Goal: Task Accomplishment & Management: Complete application form

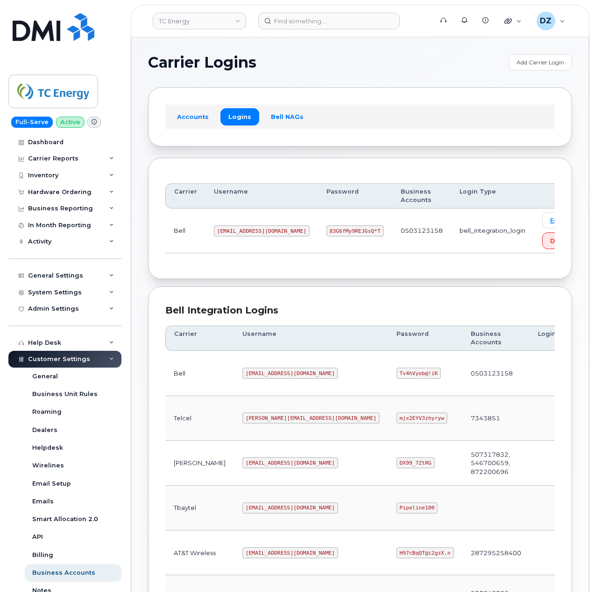
scroll to position [249, 0]
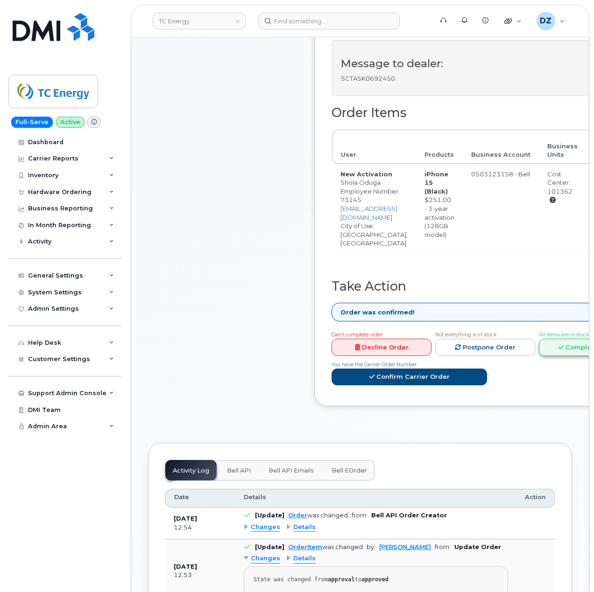
scroll to position [311, 0]
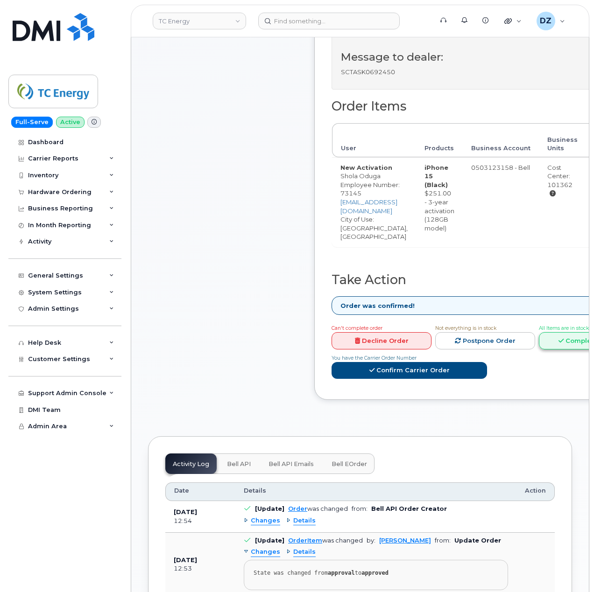
click at [566, 332] on link "Complete Order" at bounding box center [588, 340] width 100 height 17
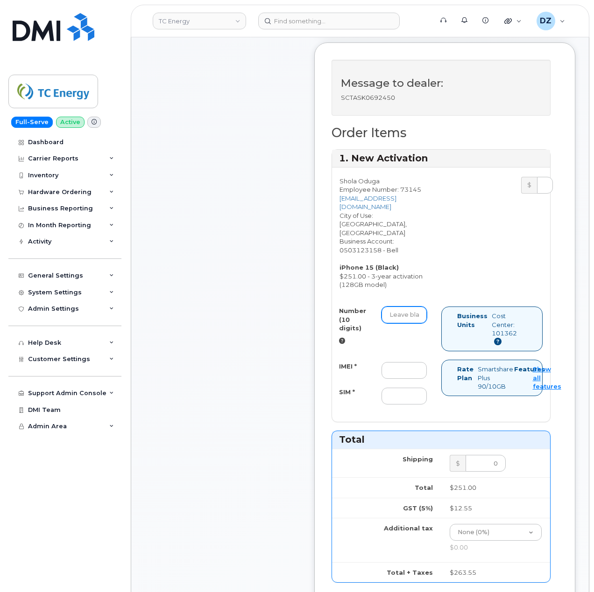
click at [416, 307] on input "Number (10 digits)" at bounding box center [403, 315] width 45 height 17
paste input "5874375984"
type input "5874375984"
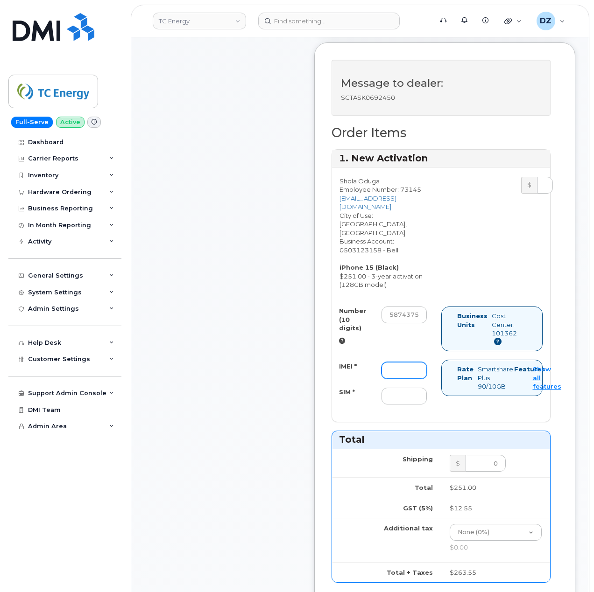
click at [408, 362] on input "IMEI *" at bounding box center [403, 370] width 45 height 17
paste input "351129878623596"
type input "351129878623596"
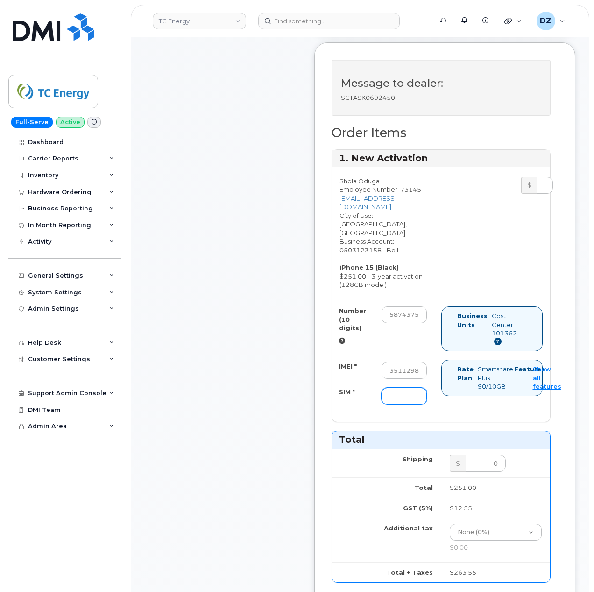
click at [405, 388] on input "SIM *" at bounding box center [403, 396] width 45 height 17
paste input "89302610207734366005"
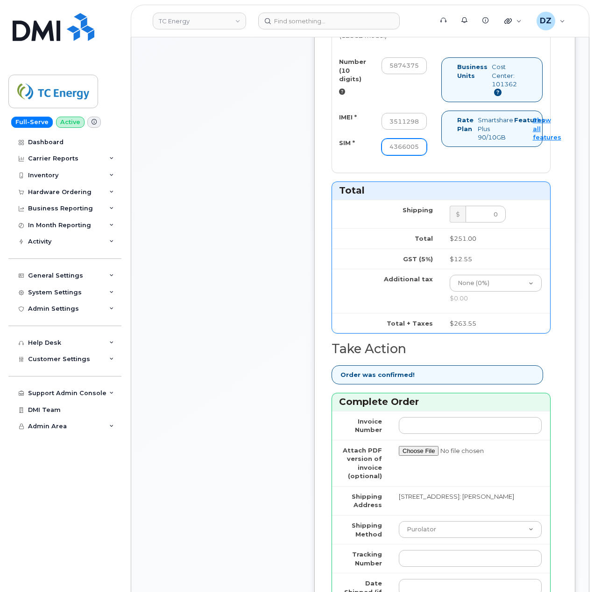
scroll to position [622, 0]
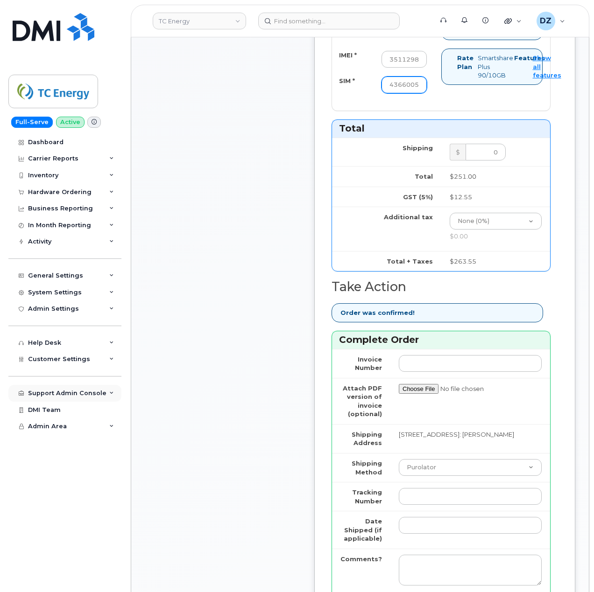
type input "89302610207734366005"
click at [437, 461] on select "Purolator UPS FedEx Canada Post Courier Other Drop Off Pick Up" at bounding box center [469, 467] width 143 height 17
select select "FedEx"
click at [398, 459] on select "Purolator UPS FedEx Canada Post Courier Other Drop Off Pick Up" at bounding box center [469, 467] width 143 height 17
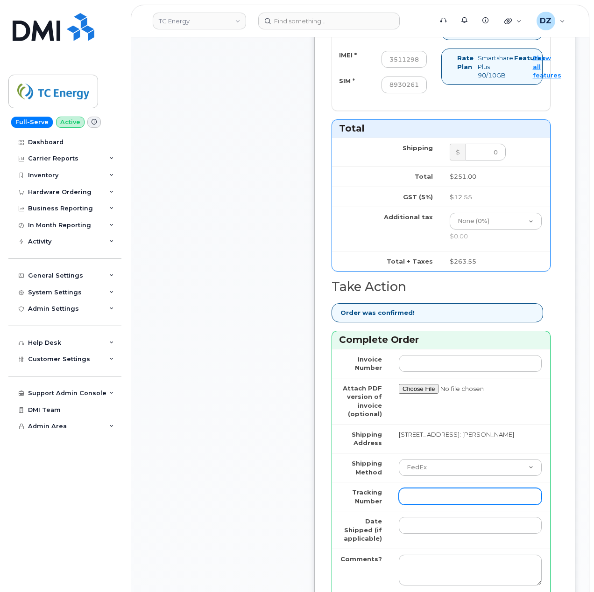
click at [442, 488] on input "Tracking Number" at bounding box center [469, 496] width 143 height 17
paste input "476423854135"
type input "476423854135"
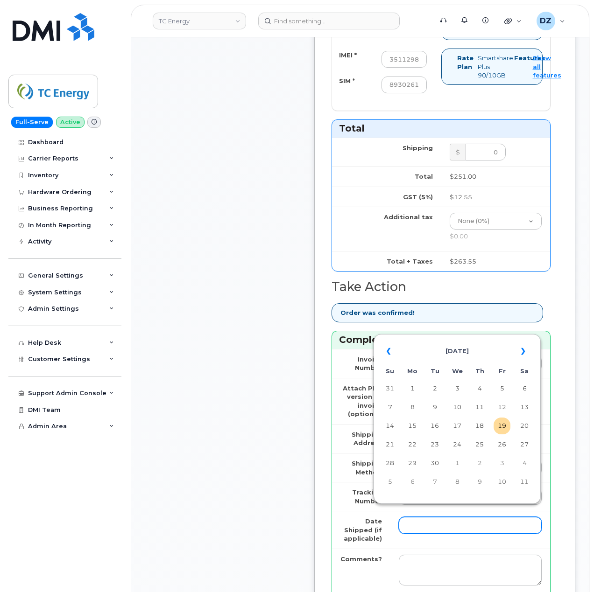
click at [424, 517] on input "Date Shipped (if applicable)" at bounding box center [469, 525] width 143 height 17
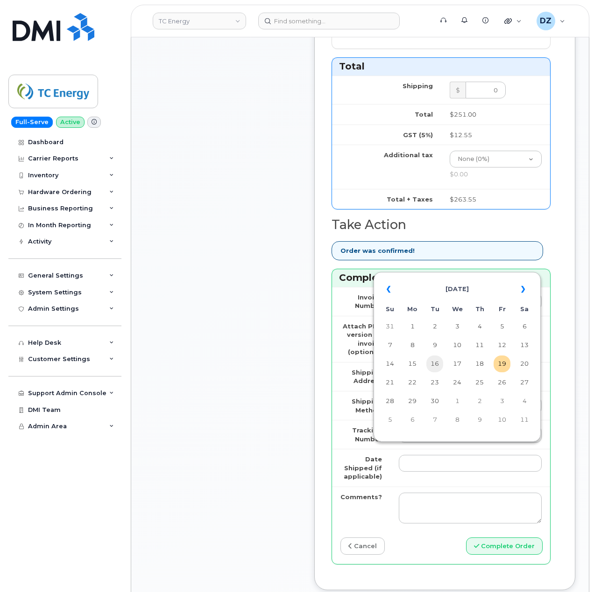
click at [432, 365] on td "16" at bounding box center [434, 364] width 17 height 17
type input "2025-09-16"
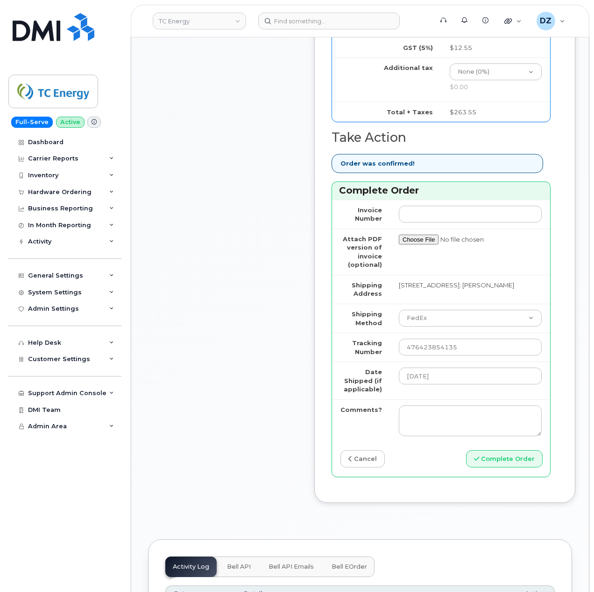
scroll to position [809, 0]
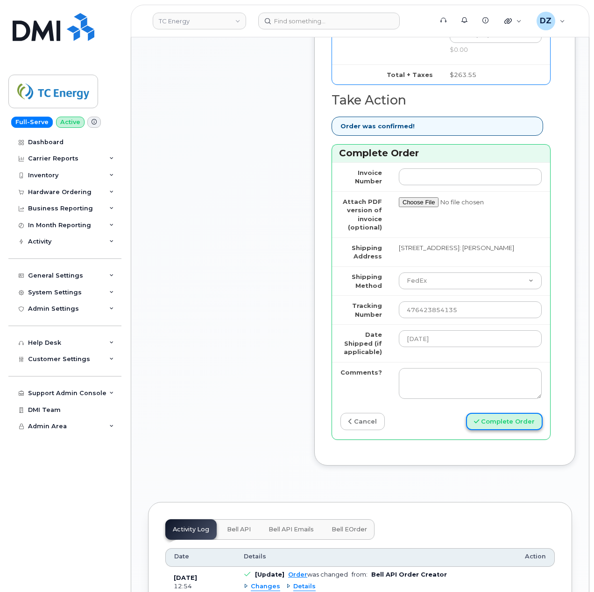
click at [520, 413] on button "Complete Order" at bounding box center [504, 421] width 77 height 17
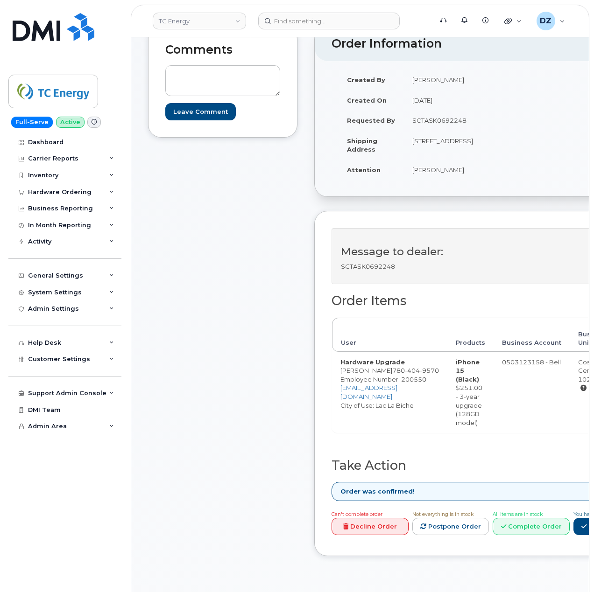
scroll to position [124, 0]
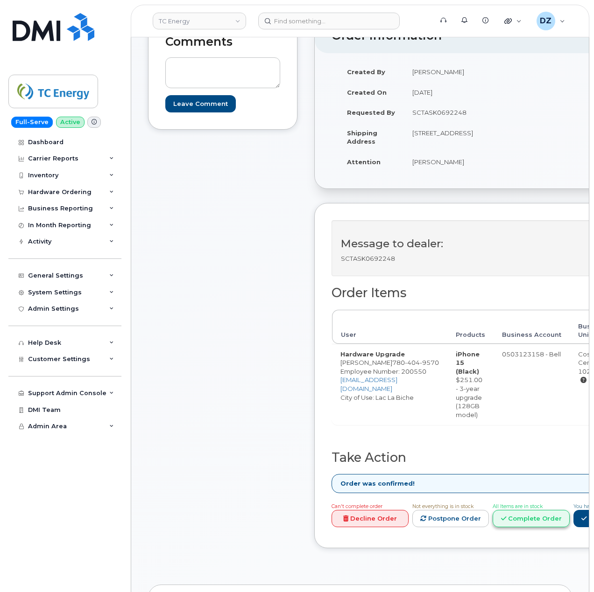
click at [559, 523] on link "Complete Order" at bounding box center [530, 518] width 77 height 17
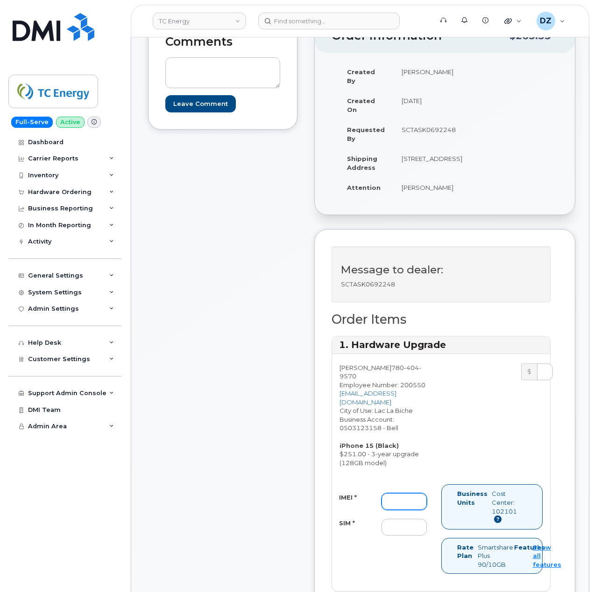
click at [412, 493] on input "IMEI *" at bounding box center [403, 501] width 45 height 17
paste input "355700858865864"
type input "355700858865864"
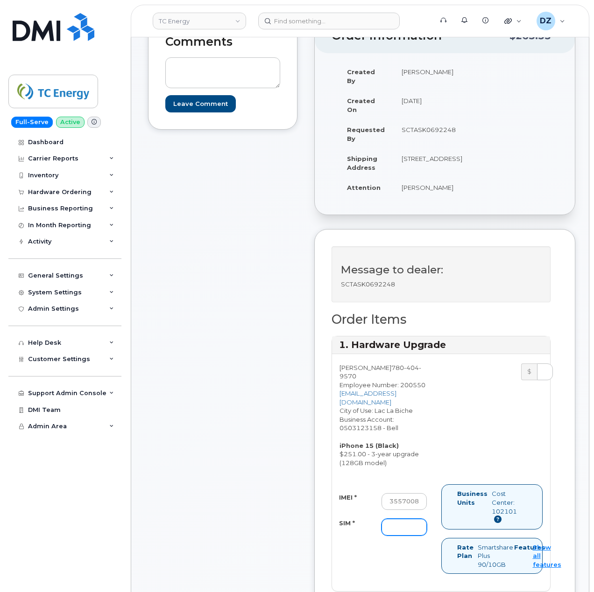
click at [411, 521] on input "SIM *" at bounding box center [403, 527] width 45 height 17
paste input "89302610207734365098"
type input "89302610207734365098"
click at [241, 468] on div "Comments Leave Comment" at bounding box center [222, 582] width 149 height 1129
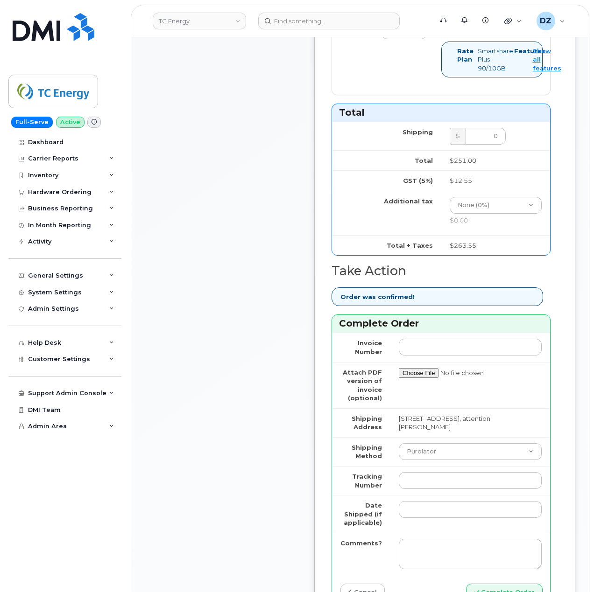
scroll to position [622, 0]
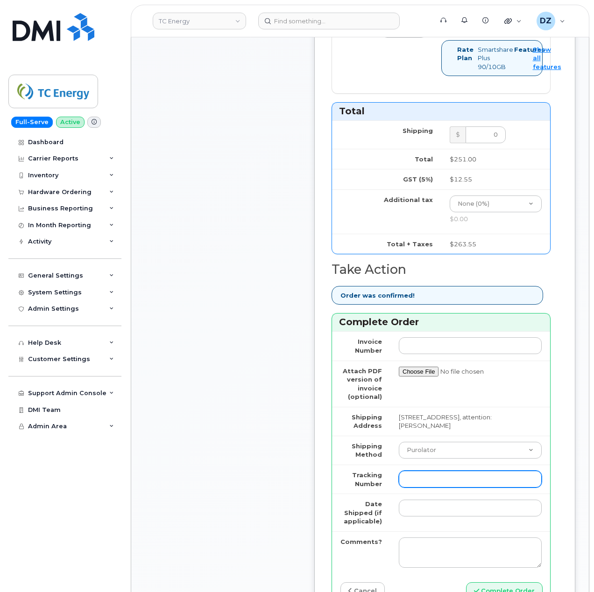
click at [426, 481] on input "Tracking Number" at bounding box center [469, 479] width 143 height 17
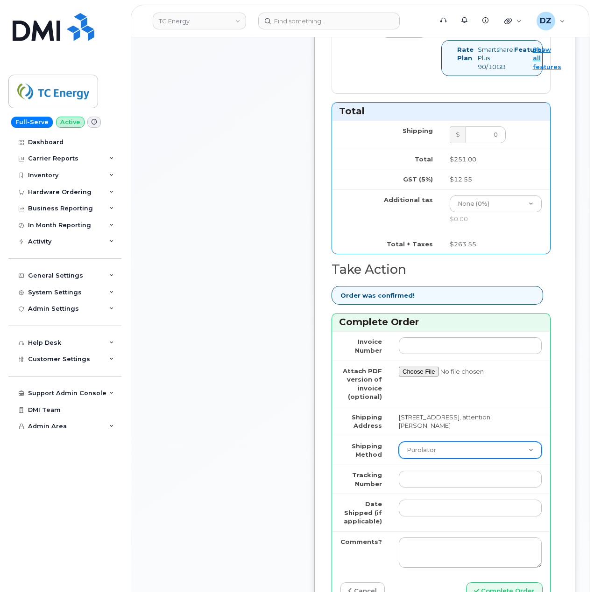
click at [431, 451] on select "Purolator UPS FedEx Canada Post Courier Other Drop Off Pick Up" at bounding box center [469, 450] width 143 height 17
select select "FedEx"
click at [398, 442] on select "Purolator UPS FedEx Canada Post Courier Other Drop Off Pick Up" at bounding box center [469, 450] width 143 height 17
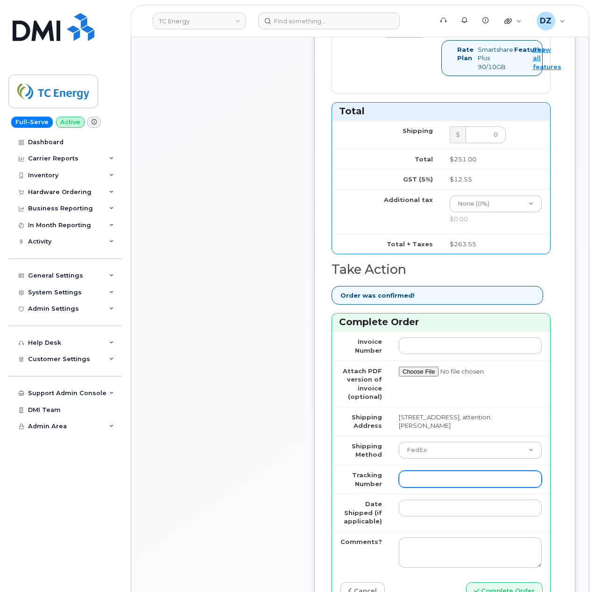
click at [432, 479] on input "Tracking Number" at bounding box center [469, 479] width 143 height 17
paste input "476303084462"
type input "476303084462"
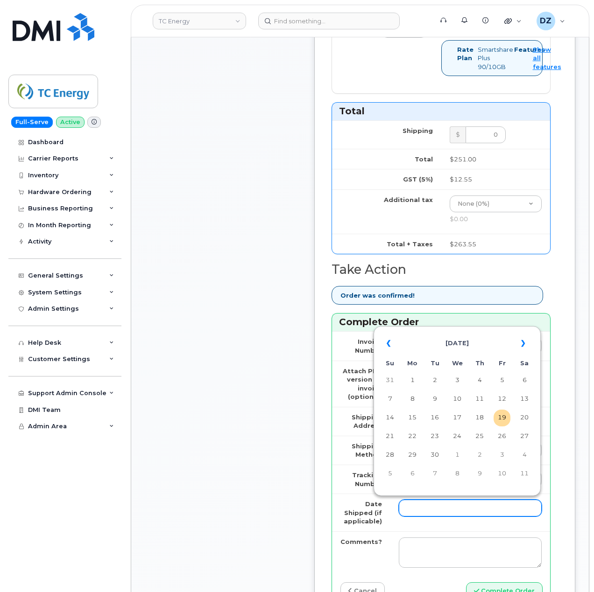
click at [429, 500] on input "Date Shipped (if applicable)" at bounding box center [469, 508] width 143 height 17
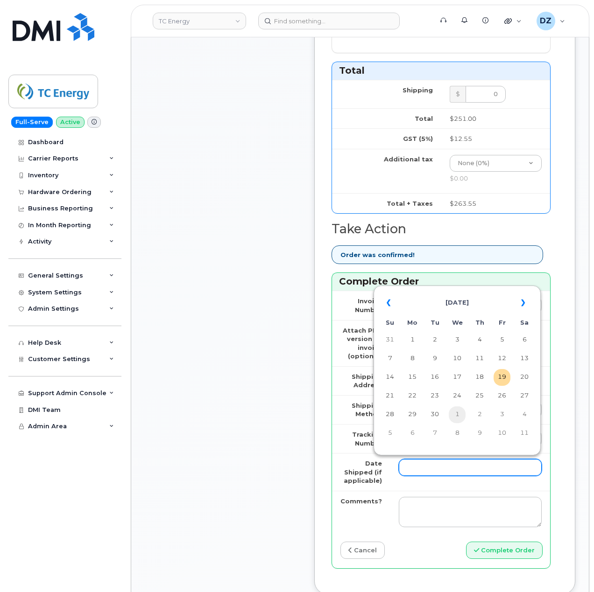
scroll to position [684, 0]
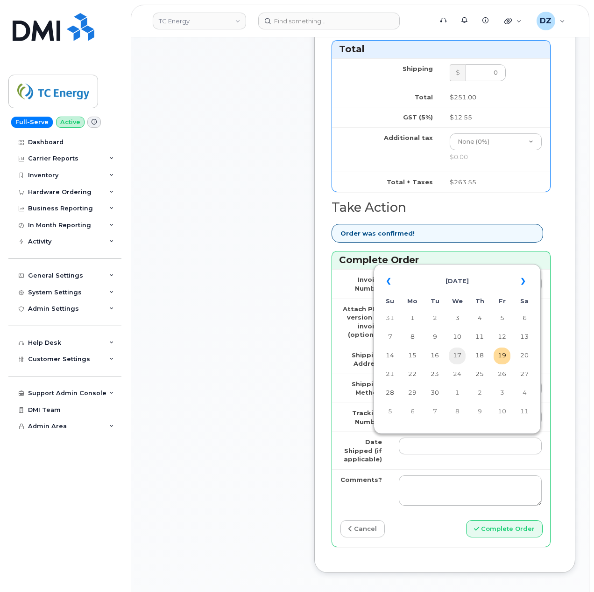
click at [458, 354] on td "17" at bounding box center [456, 356] width 17 height 17
type input "[DATE]"
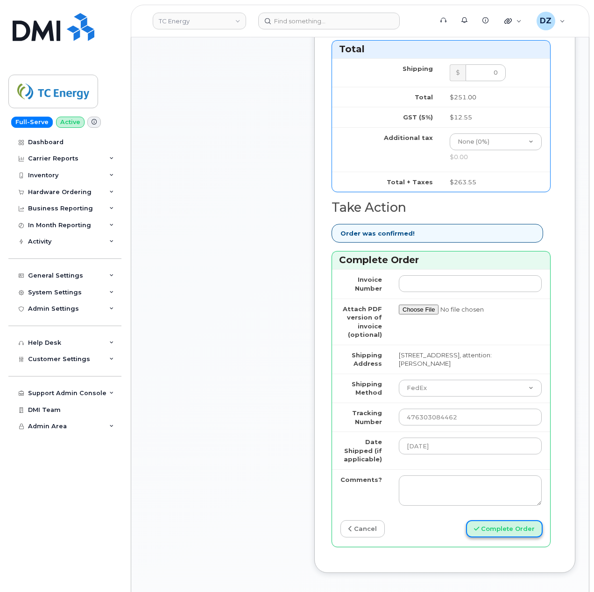
click at [513, 531] on button "Complete Order" at bounding box center [504, 528] width 77 height 17
